Goal: Check status: Check status

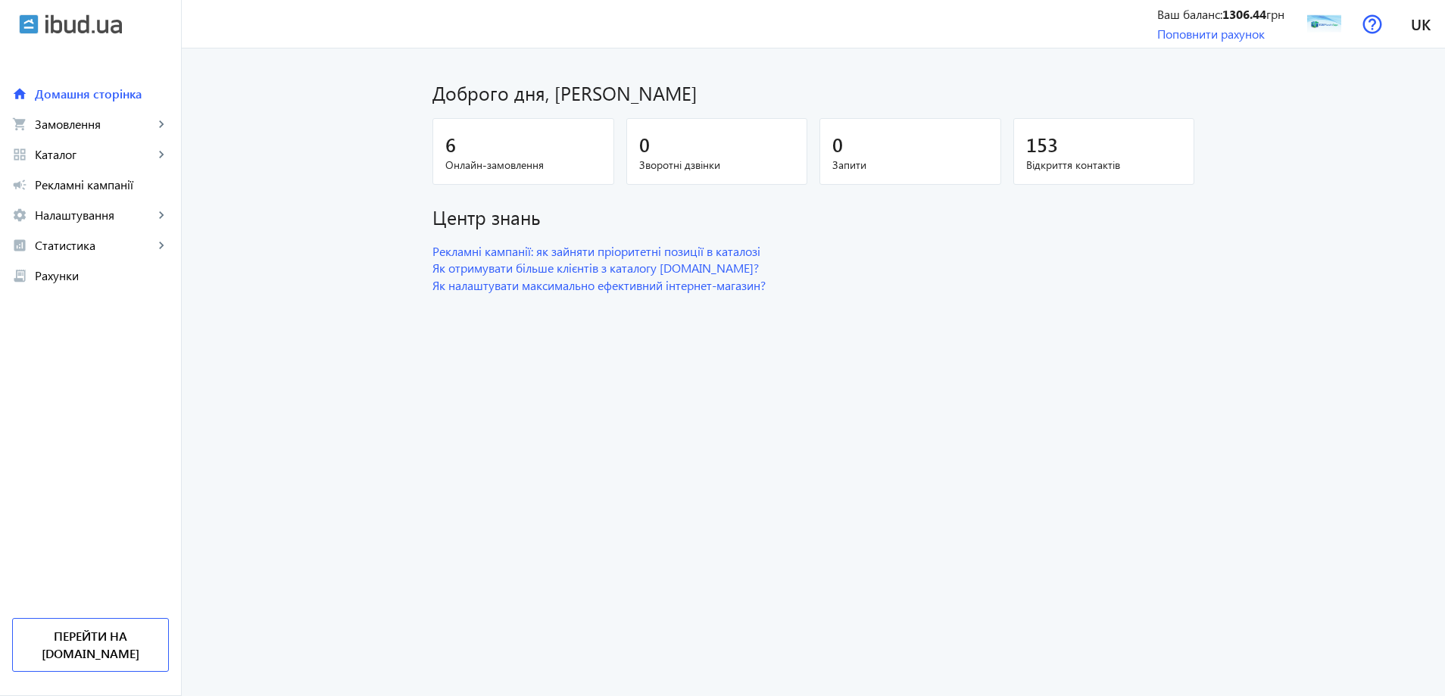
click at [454, 161] on span "Онлайн-замовлення" at bounding box center [523, 165] width 156 height 15
click at [58, 123] on span "Замовлення" at bounding box center [94, 124] width 119 height 15
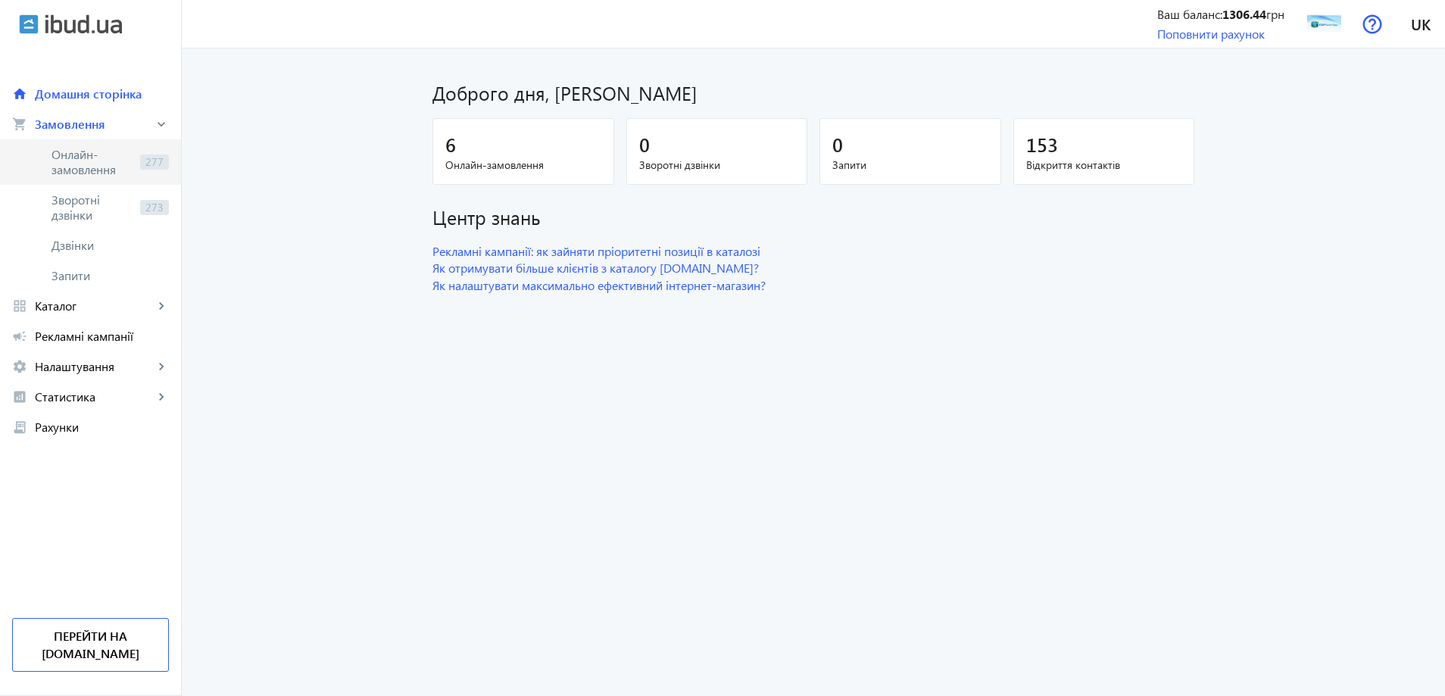
click at [102, 154] on span "Онлайн-замовлення" at bounding box center [92, 162] width 83 height 30
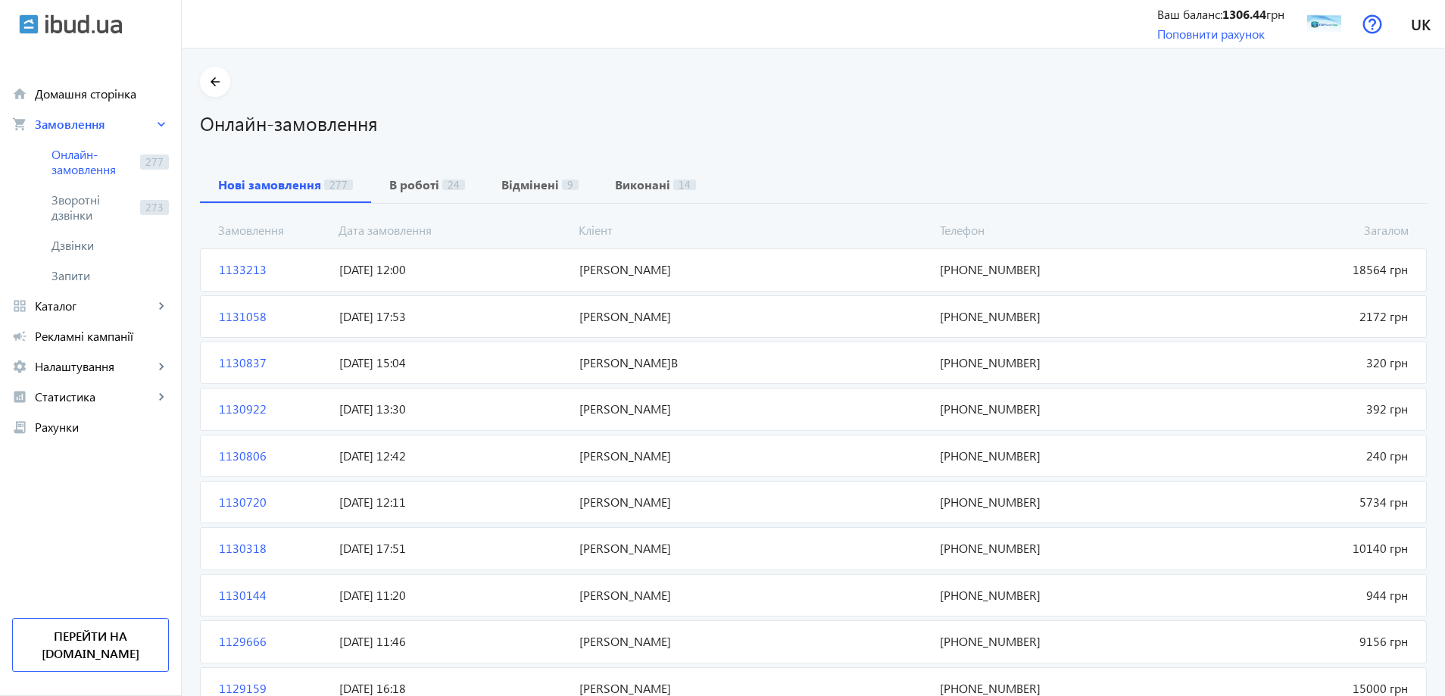
click at [601, 269] on span "[PERSON_NAME]" at bounding box center [753, 269] width 360 height 17
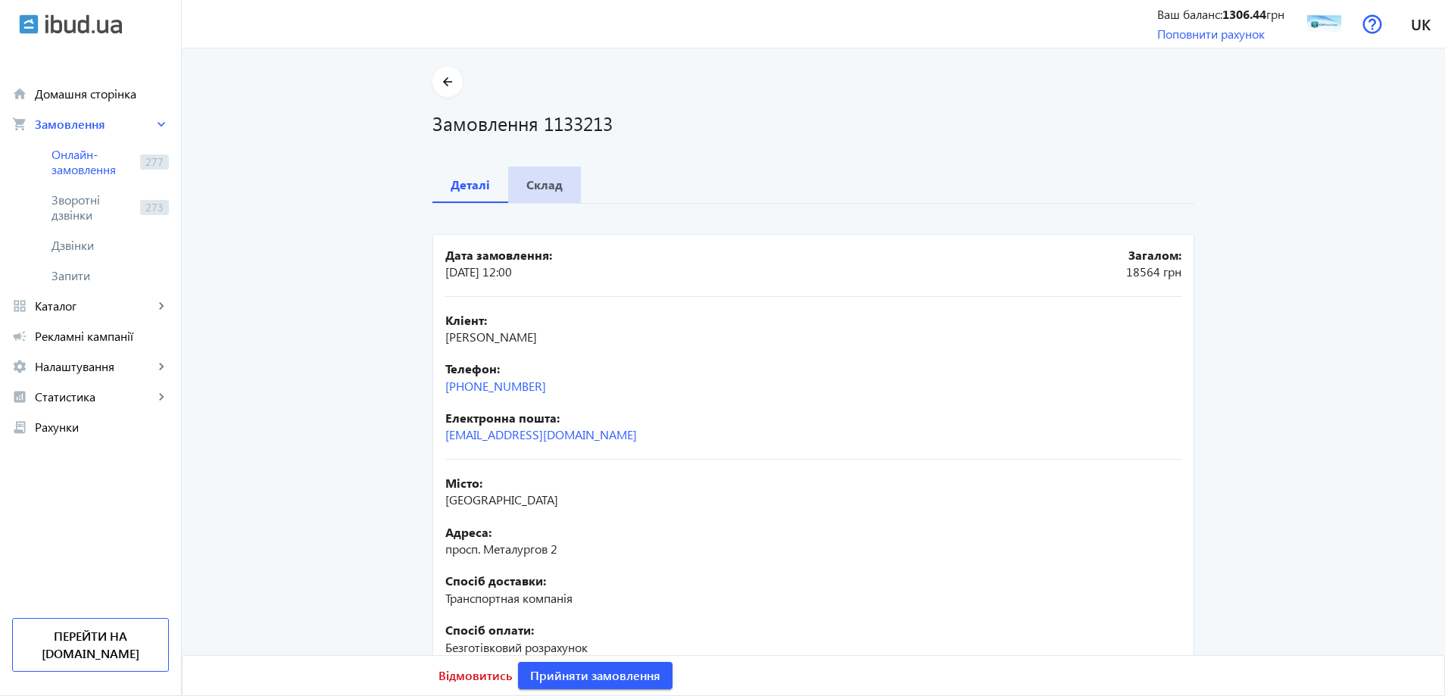
click at [538, 198] on span "Склад" at bounding box center [544, 185] width 36 height 36
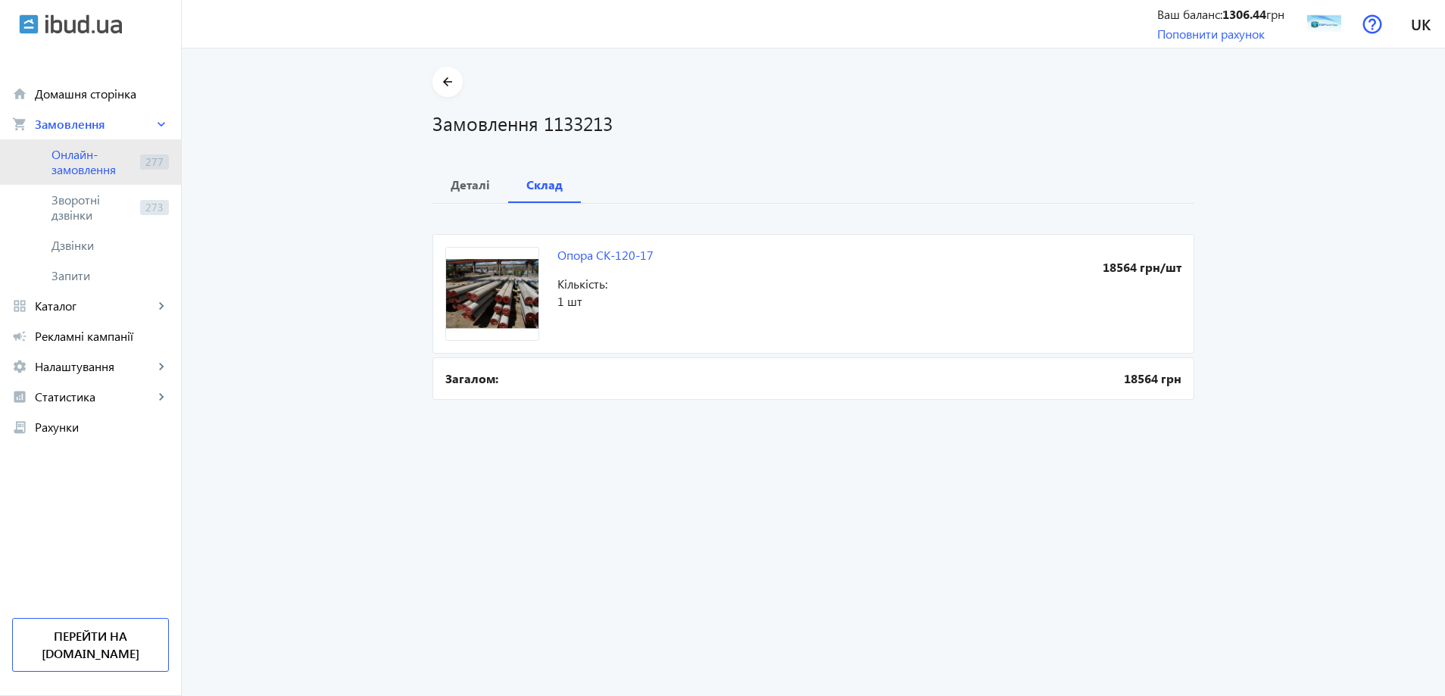
click at [114, 153] on span "Онлайн-замовлення" at bounding box center [92, 162] width 83 height 30
